Goal: Information Seeking & Learning: Learn about a topic

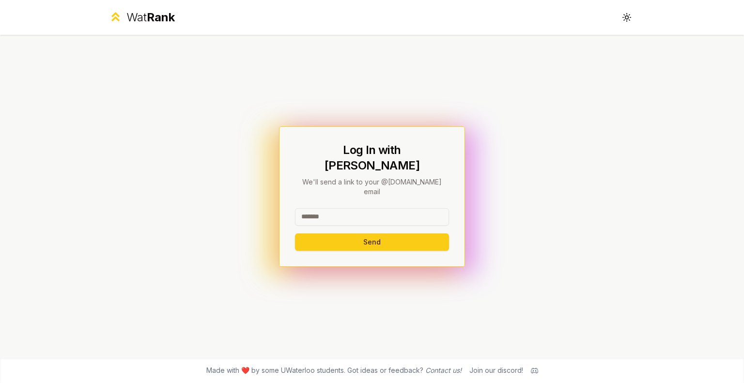
click at [361, 208] on input at bounding box center [372, 216] width 154 height 17
type input "********"
click at [295, 234] on button "Send" at bounding box center [372, 242] width 154 height 17
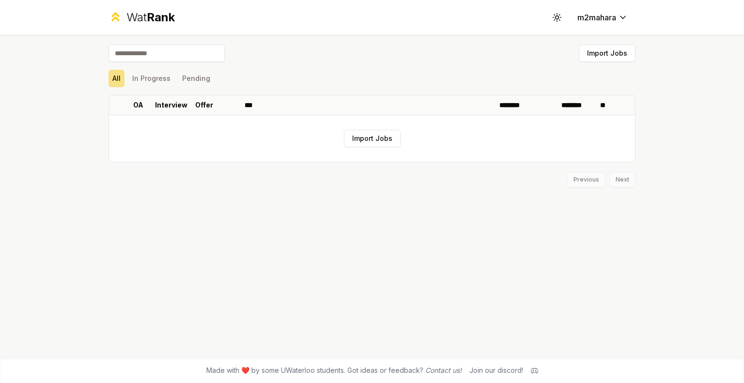
click at [164, 15] on span "Rank" at bounding box center [161, 17] width 28 height 14
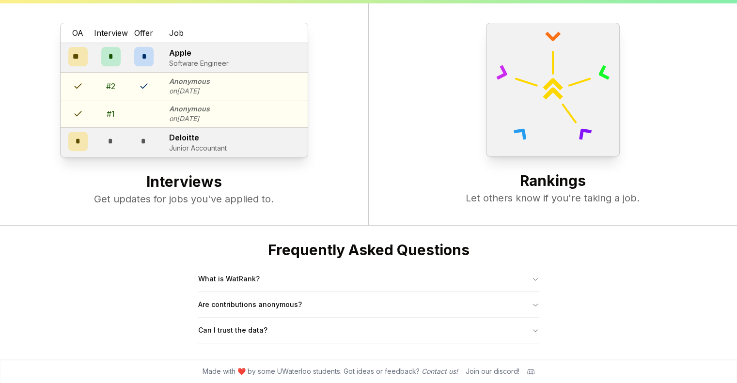
scroll to position [372, 0]
click at [219, 272] on button "What is WatRank?" at bounding box center [368, 279] width 341 height 25
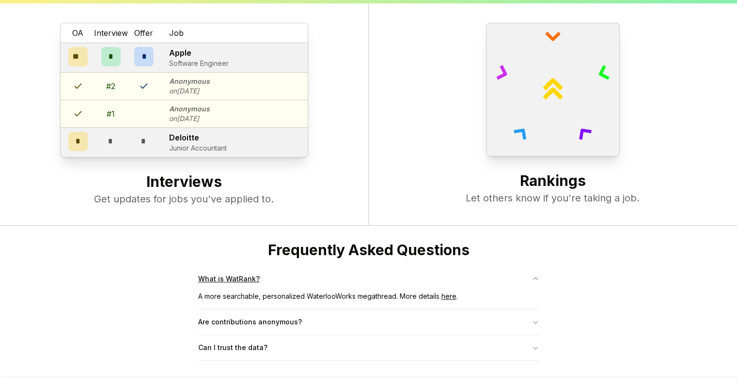
scroll to position [390, 0]
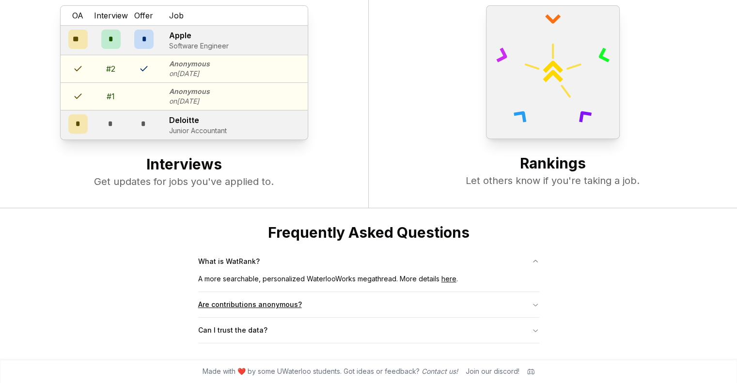
click at [225, 296] on button "Are contributions anonymous?" at bounding box center [368, 304] width 341 height 25
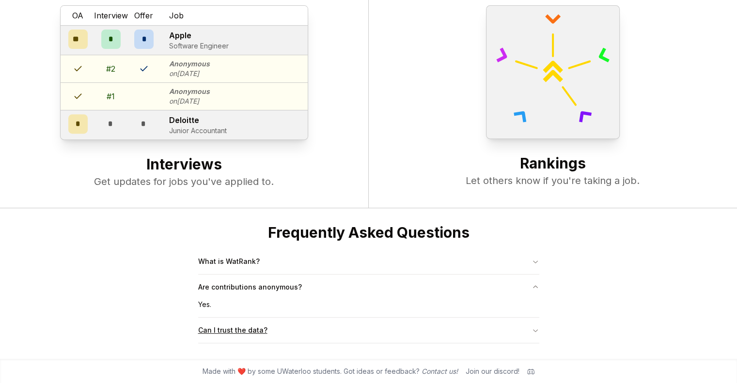
click at [230, 333] on button "Can I trust the data?" at bounding box center [368, 330] width 341 height 25
